Goal: Information Seeking & Learning: Learn about a topic

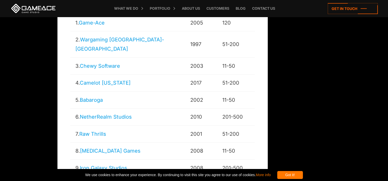
scroll to position [1100, 0]
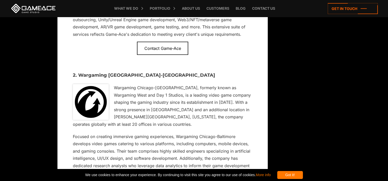
scroll to position [1517, 0]
click at [93, 85] on img at bounding box center [91, 103] width 36 height 36
click at [155, 73] on Chicago-Baltimore "2. Wargaming [GEOGRAPHIC_DATA]-[GEOGRAPHIC_DATA]" at bounding box center [162, 75] width 179 height 5
drag, startPoint x: 105, startPoint y: 34, endPoint x: 80, endPoint y: 32, distance: 25.7
click at [80, 73] on Chicago-Baltimore "2. Wargaming [GEOGRAPHIC_DATA]-[GEOGRAPHIC_DATA]" at bounding box center [162, 75] width 179 height 5
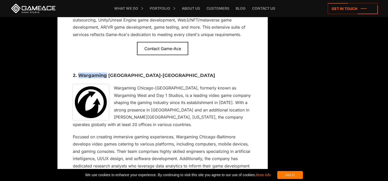
copy Chicago-Baltimore "Wargaming"
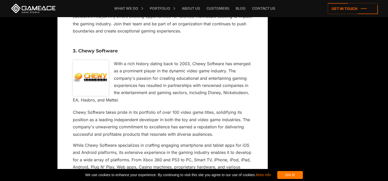
drag, startPoint x: 119, startPoint y: 155, endPoint x: 79, endPoint y: 152, distance: 39.5
copy Illinois "Camelot [US_STATE]"
click at [1, 6] on icon at bounding box center [6, 8] width 12 height 17
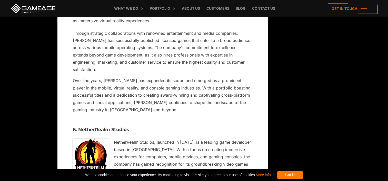
scroll to position [2125, 0]
drag, startPoint x: 78, startPoint y: 68, endPoint x: 129, endPoint y: 65, distance: 51.3
click at [129, 128] on Studios "6. NetherRealm Studios" at bounding box center [162, 130] width 179 height 5
copy Studios "NetherRealm Studios"
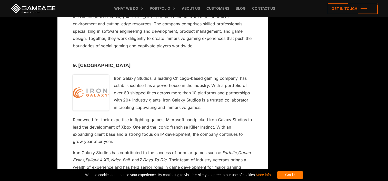
scroll to position [2689, 0]
